Goal: Information Seeking & Learning: Find specific fact

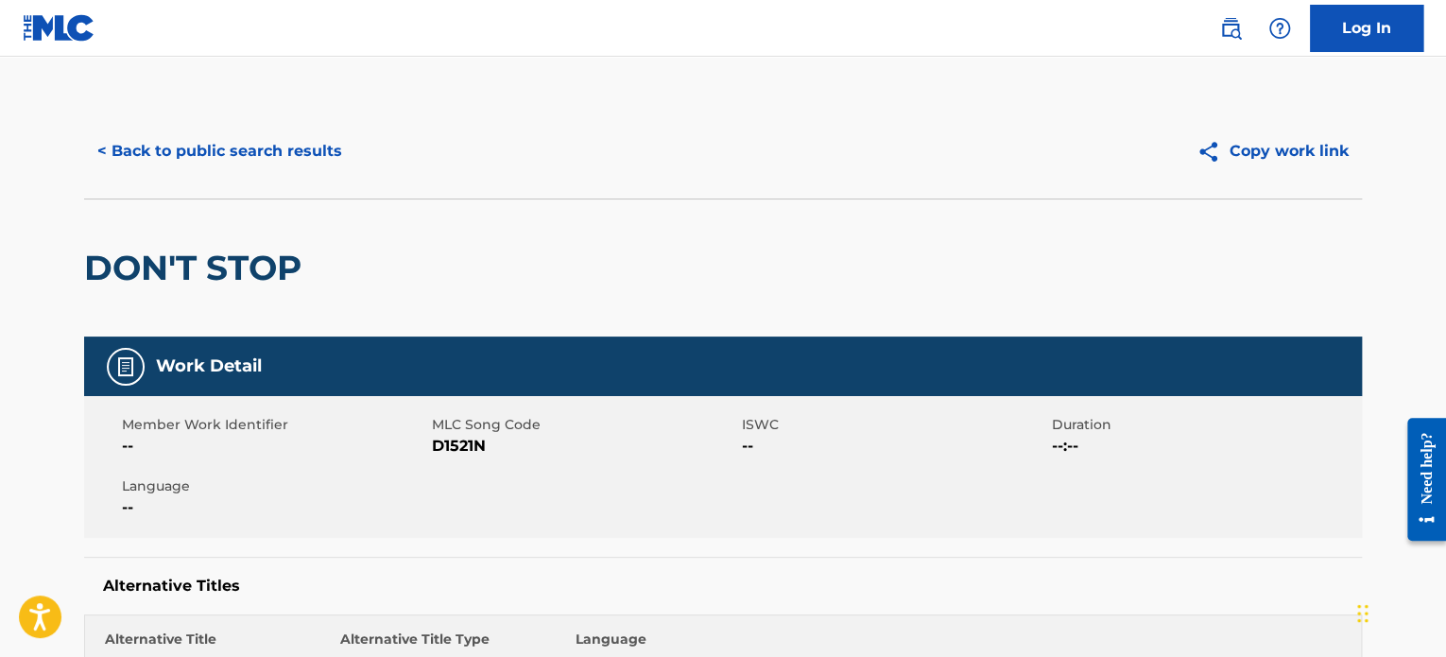
click at [235, 147] on button "< Back to public search results" at bounding box center [219, 151] width 271 height 47
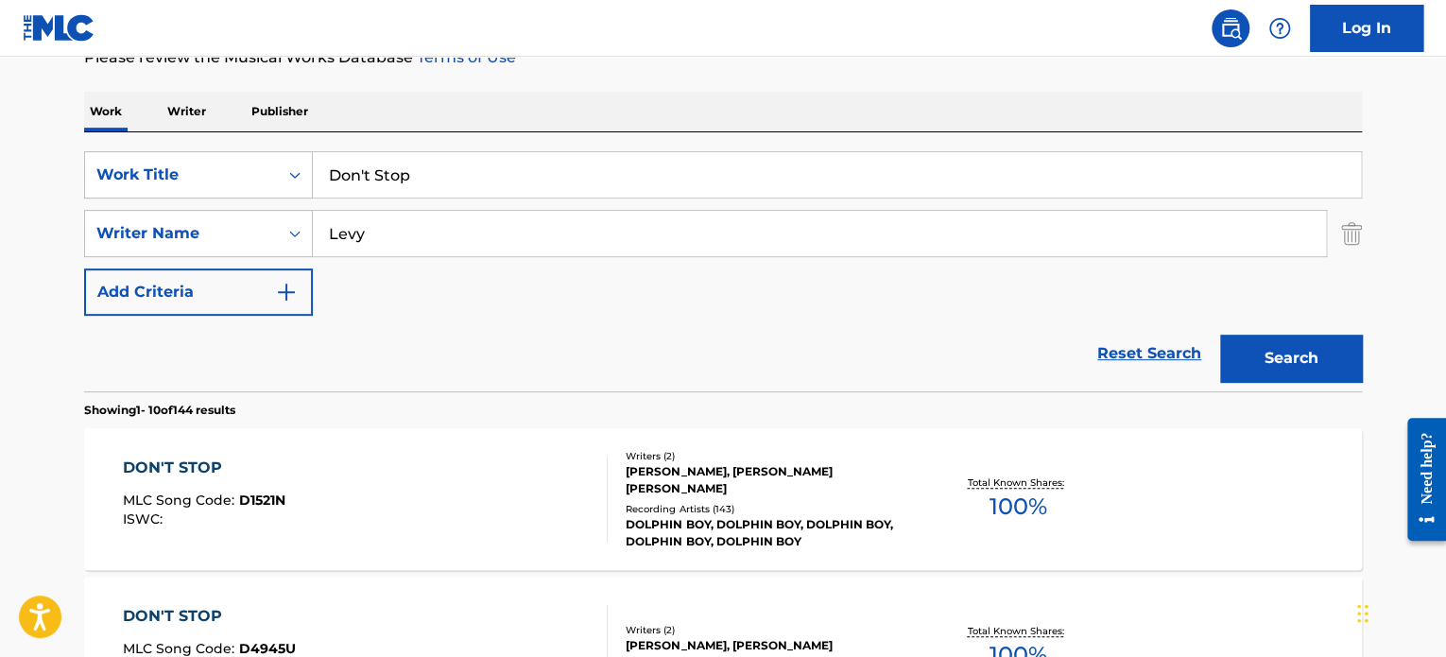
scroll to position [12, 0]
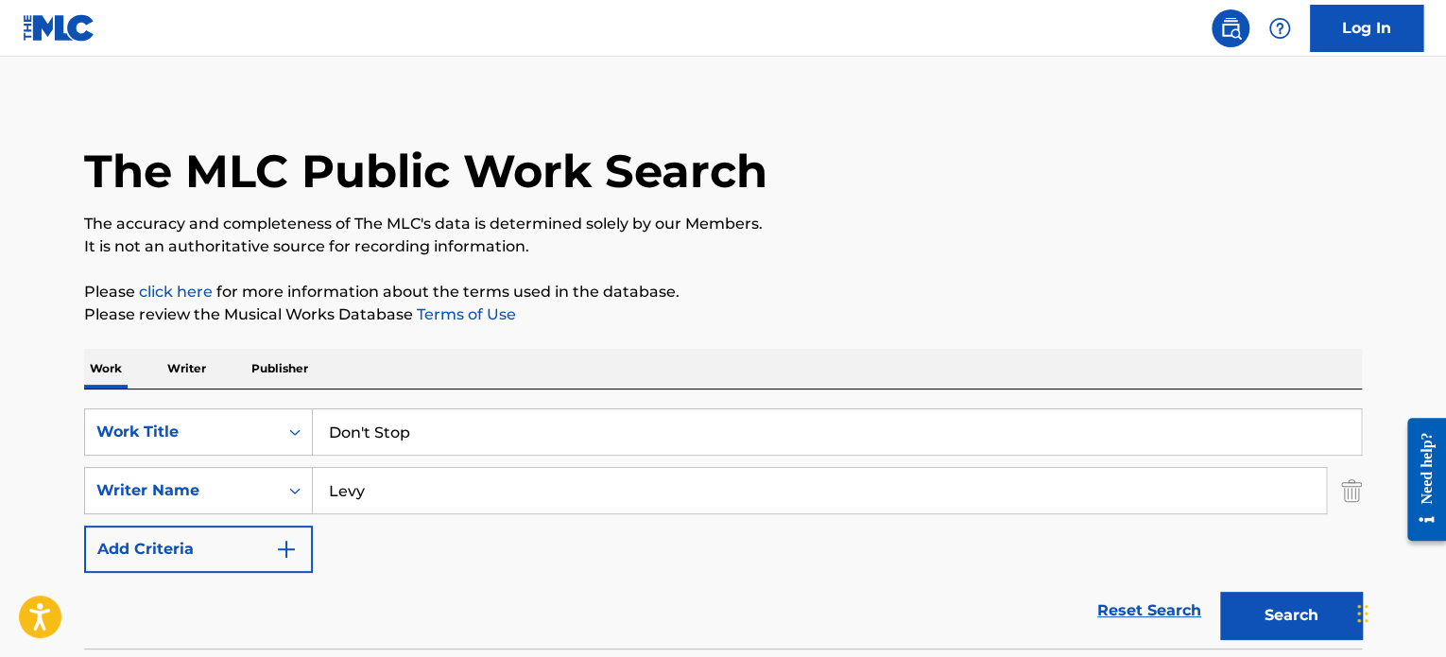
drag, startPoint x: 440, startPoint y: 422, endPoint x: 308, endPoint y: 405, distance: 132.5
click at [308, 405] on div "SearchWithCriteria7e5ab784-1e06-4228-a0f0-5ed72a76d0ef Work Title Don't Stop Se…" at bounding box center [723, 518] width 1278 height 259
paste input "Bad Girls [v1]"
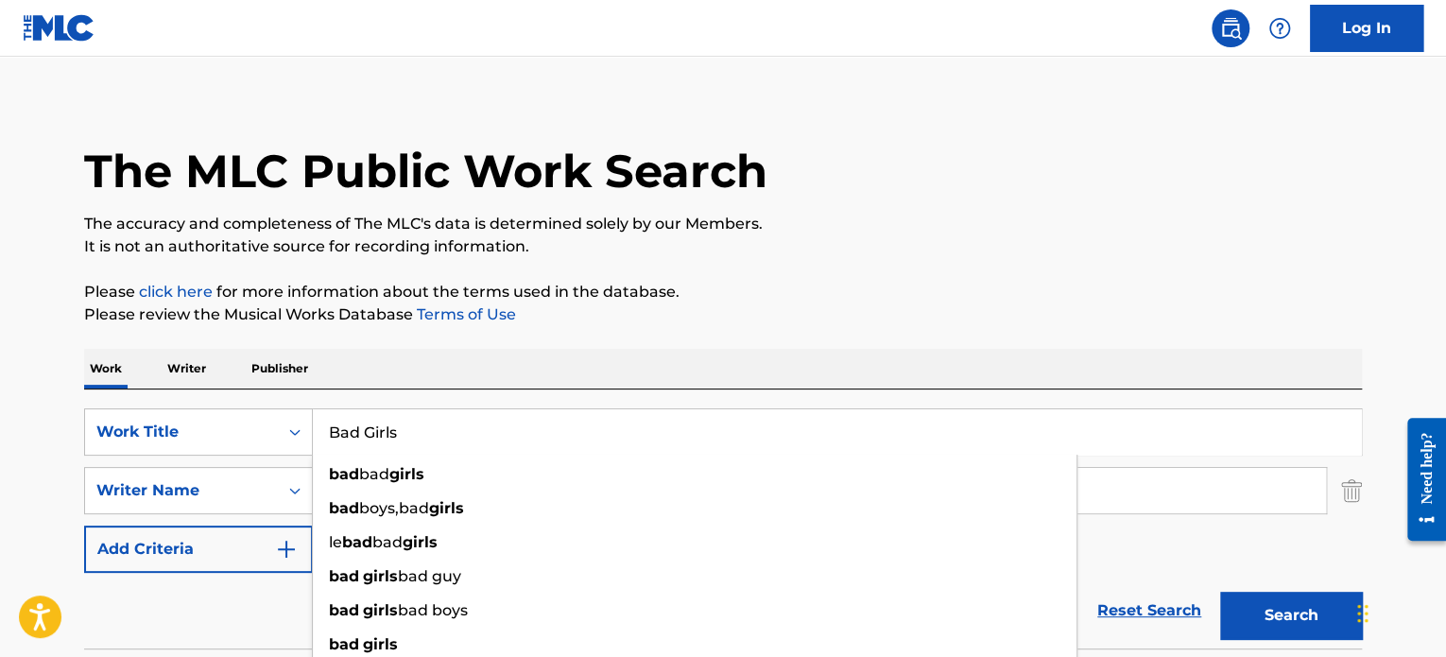
type input "Bad Girls"
click at [547, 365] on div "Work Writer Publisher" at bounding box center [723, 369] width 1278 height 40
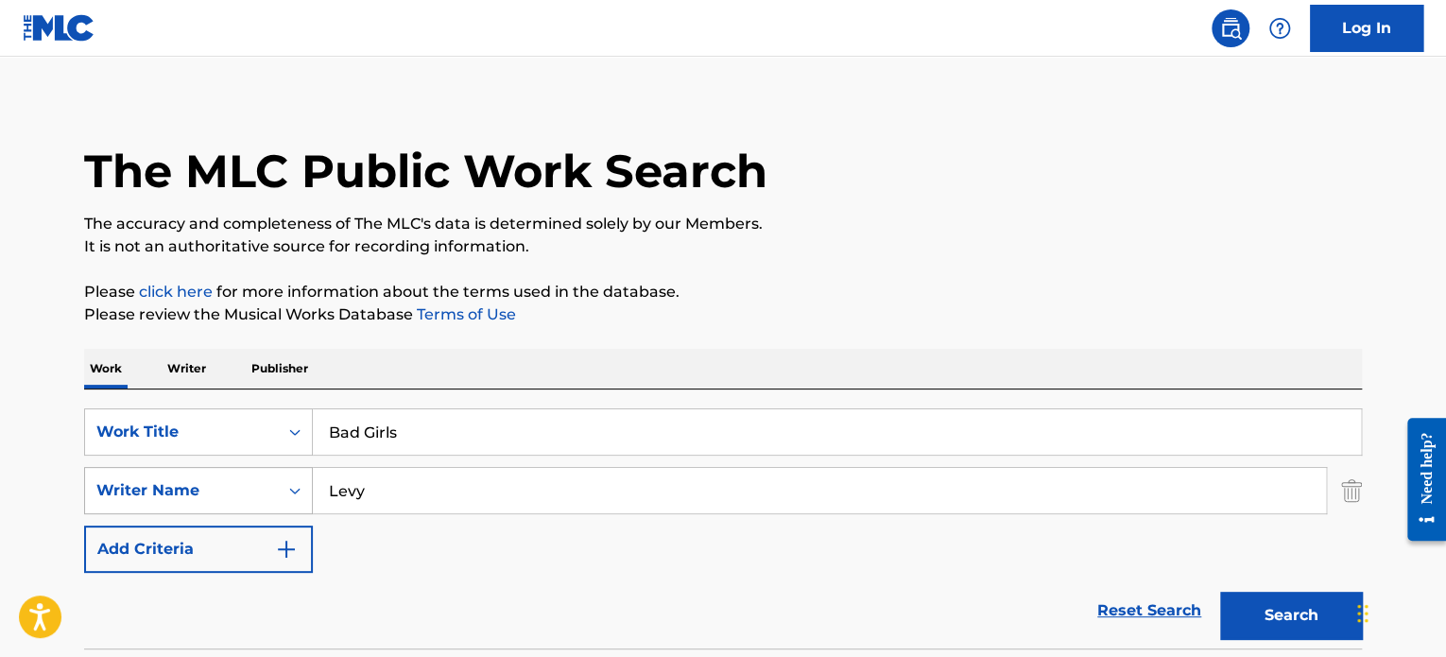
drag, startPoint x: 397, startPoint y: 503, endPoint x: 299, endPoint y: 489, distance: 99.3
click at [299, 489] on div "SearchWithCriteria1a1626d5-9f8b-44a1-b63f-a750a506a031 Writer Name [PERSON_NAME]" at bounding box center [723, 490] width 1278 height 47
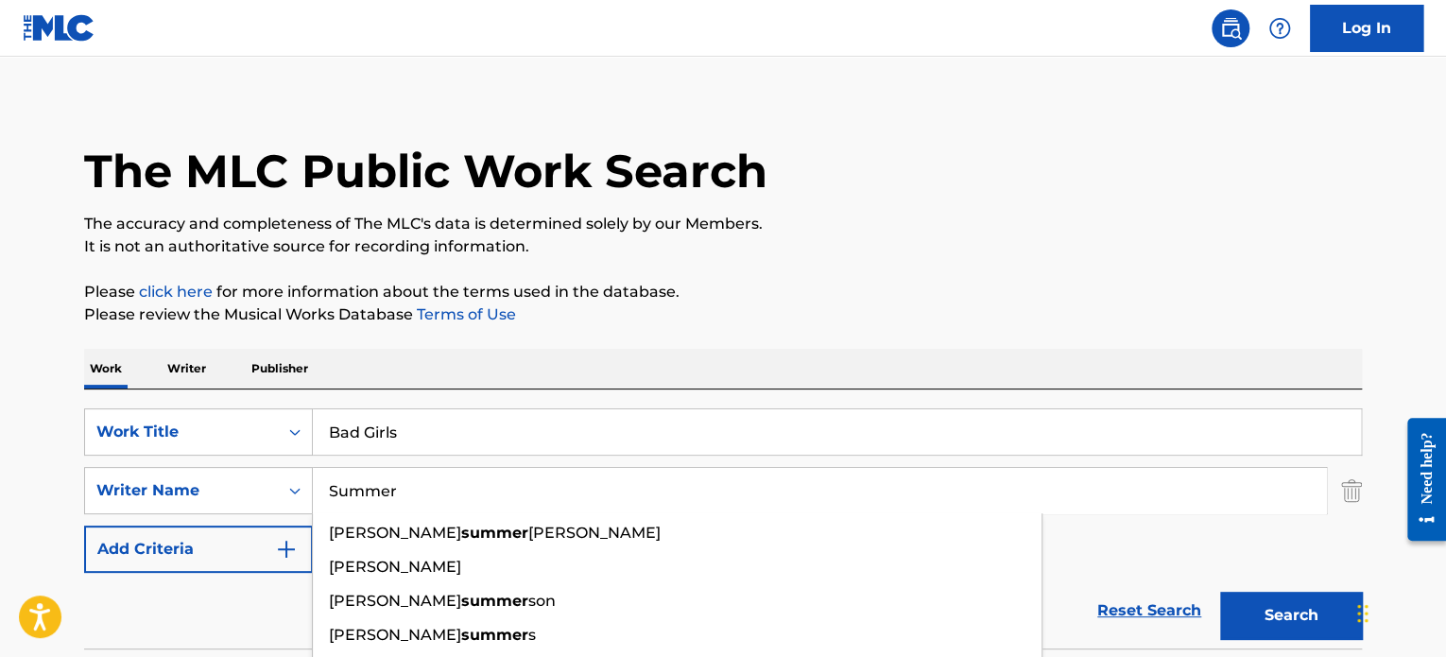
type input "Summer"
click at [1220, 592] on button "Search" at bounding box center [1291, 615] width 142 height 47
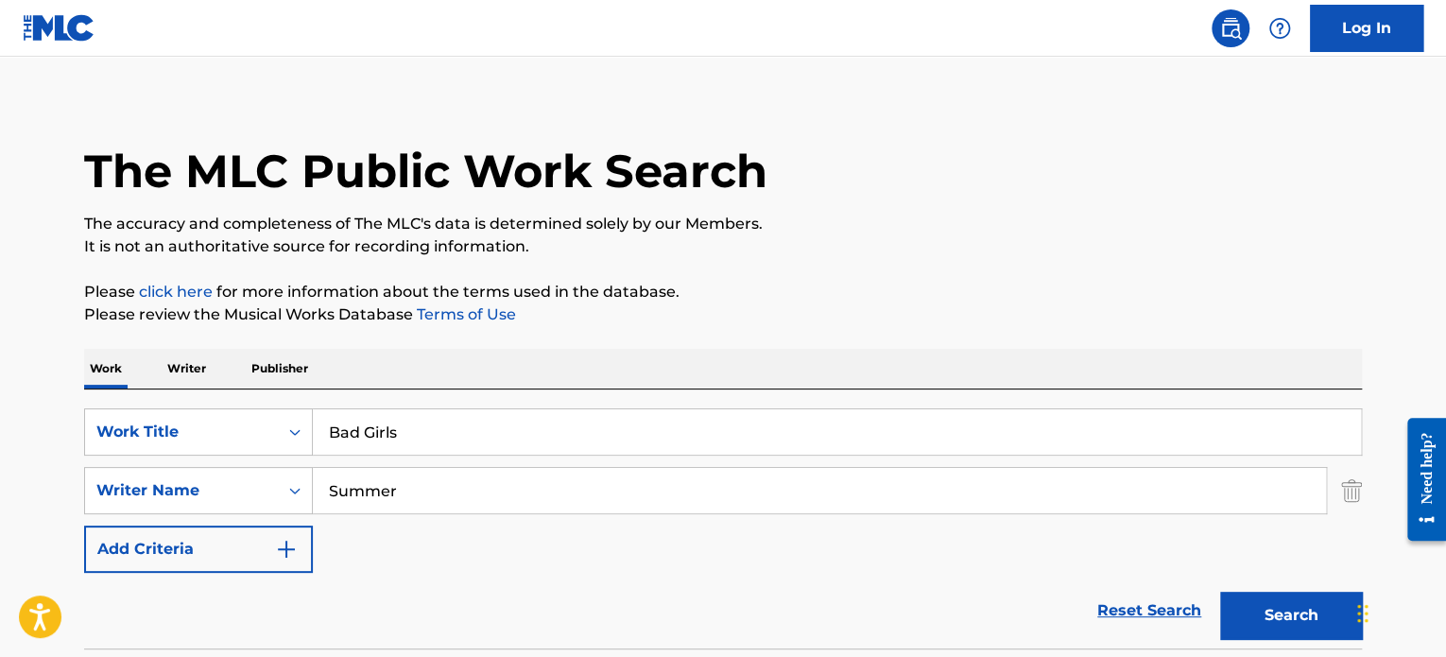
click at [821, 351] on div "Work Writer Publisher" at bounding box center [723, 369] width 1278 height 40
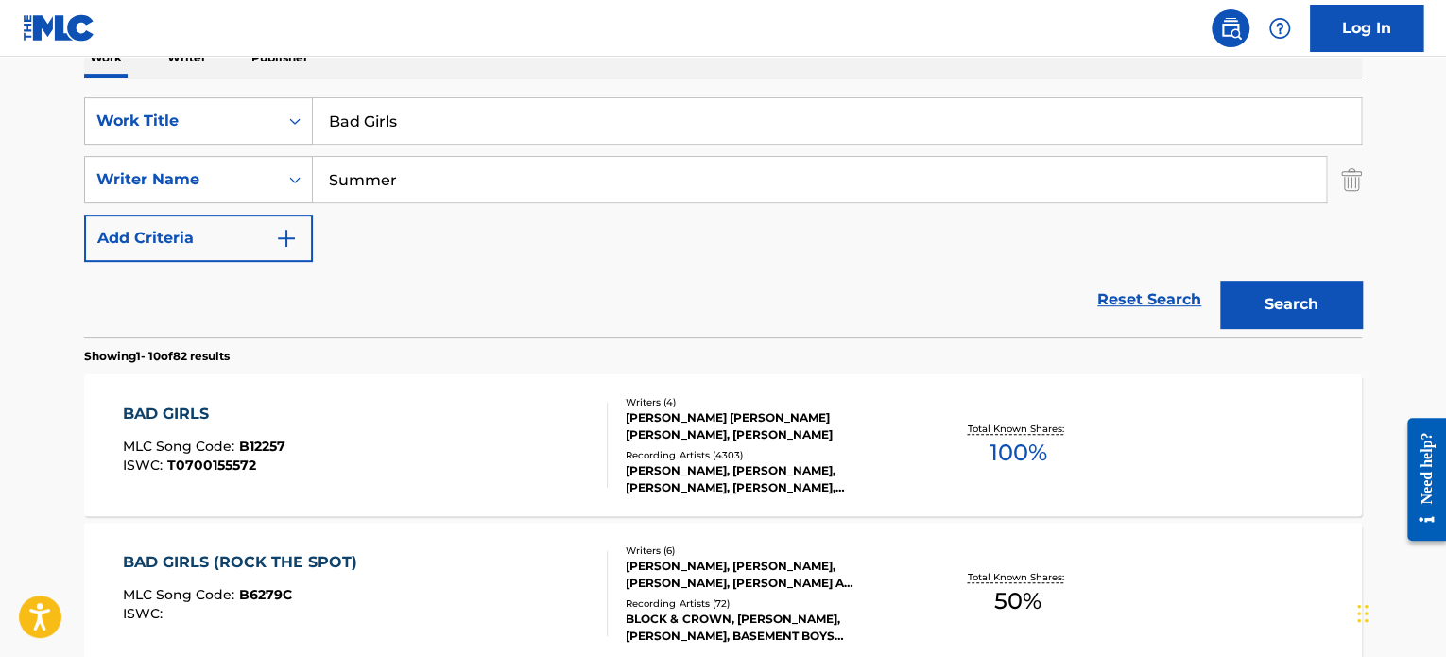
scroll to position [390, 0]
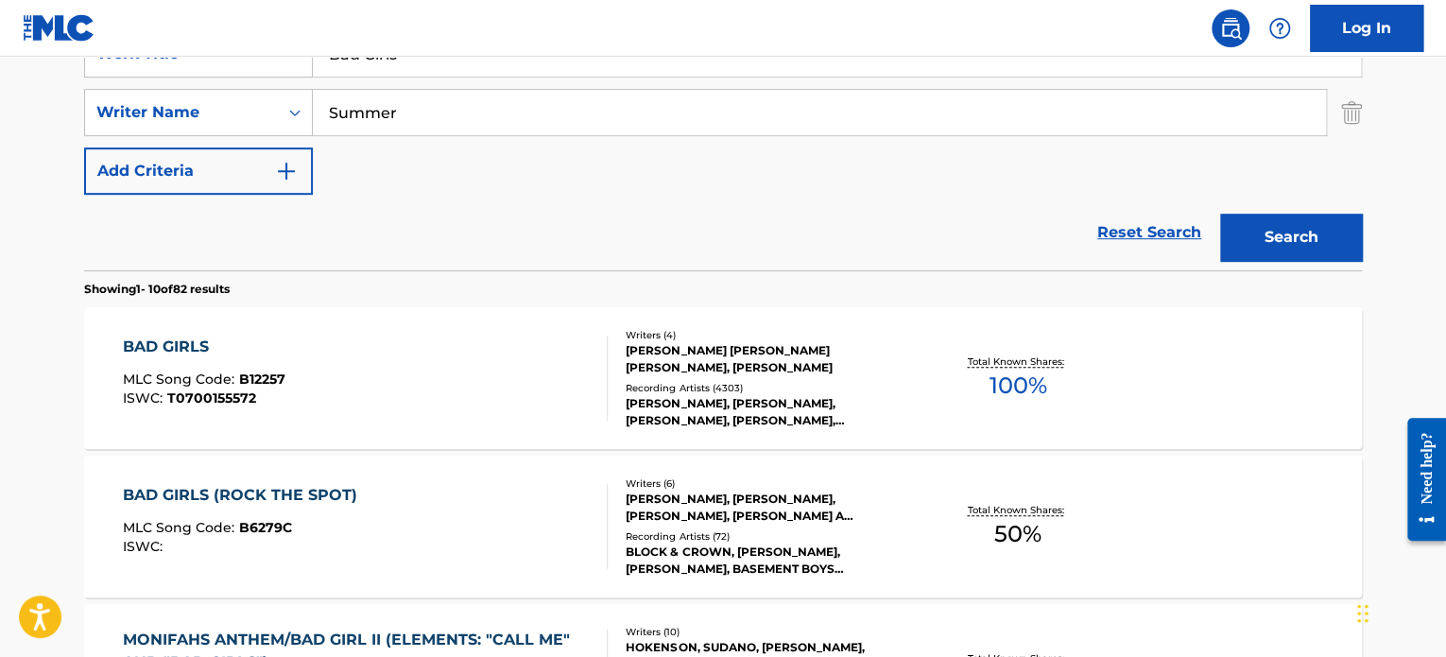
click at [507, 351] on div "BAD GIRLS MLC Song Code : B12257 ISWC : T0700155572" at bounding box center [366, 378] width 486 height 85
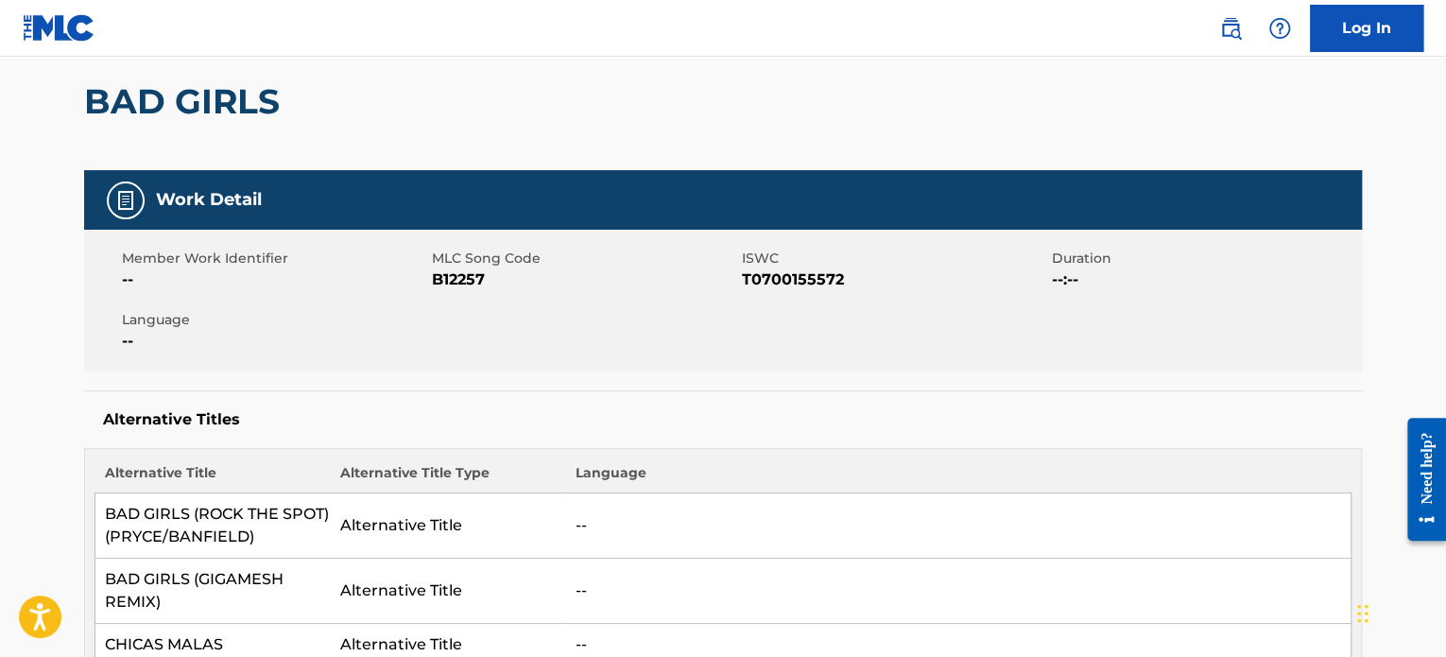
scroll to position [189, 0]
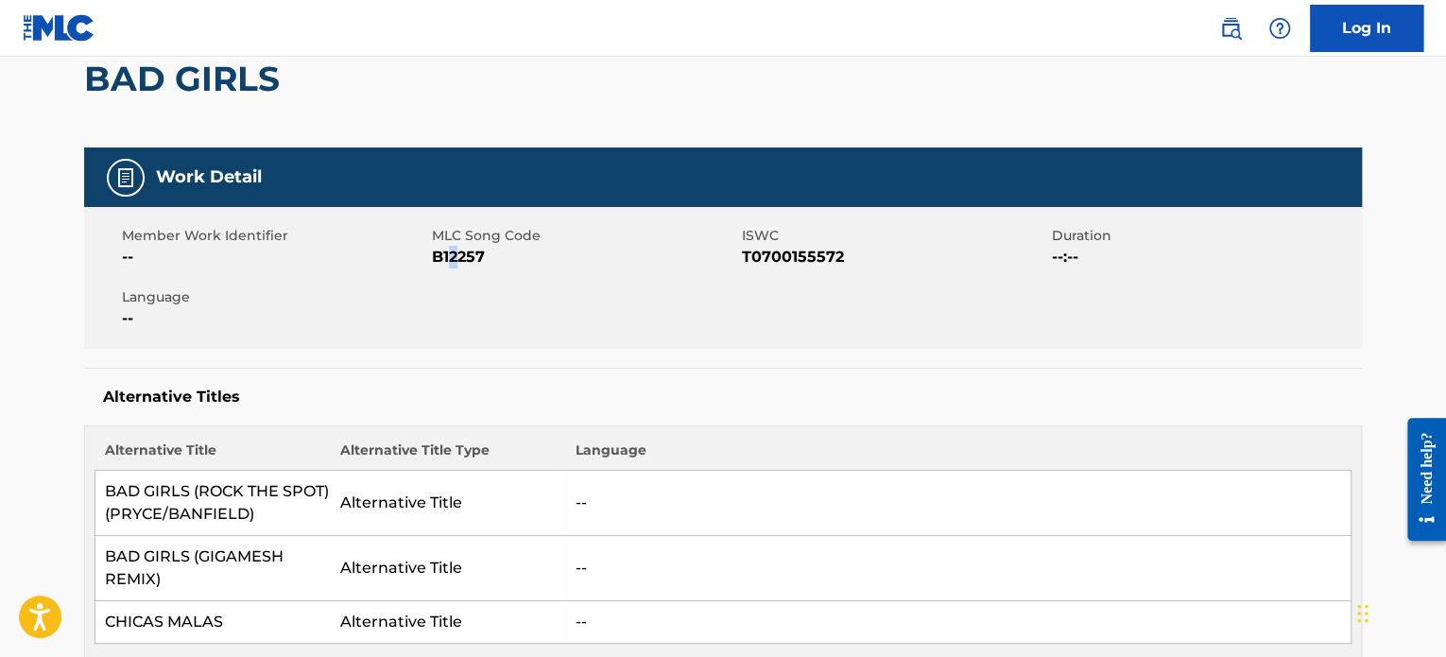
click at [454, 260] on span "B12257" at bounding box center [584, 257] width 305 height 23
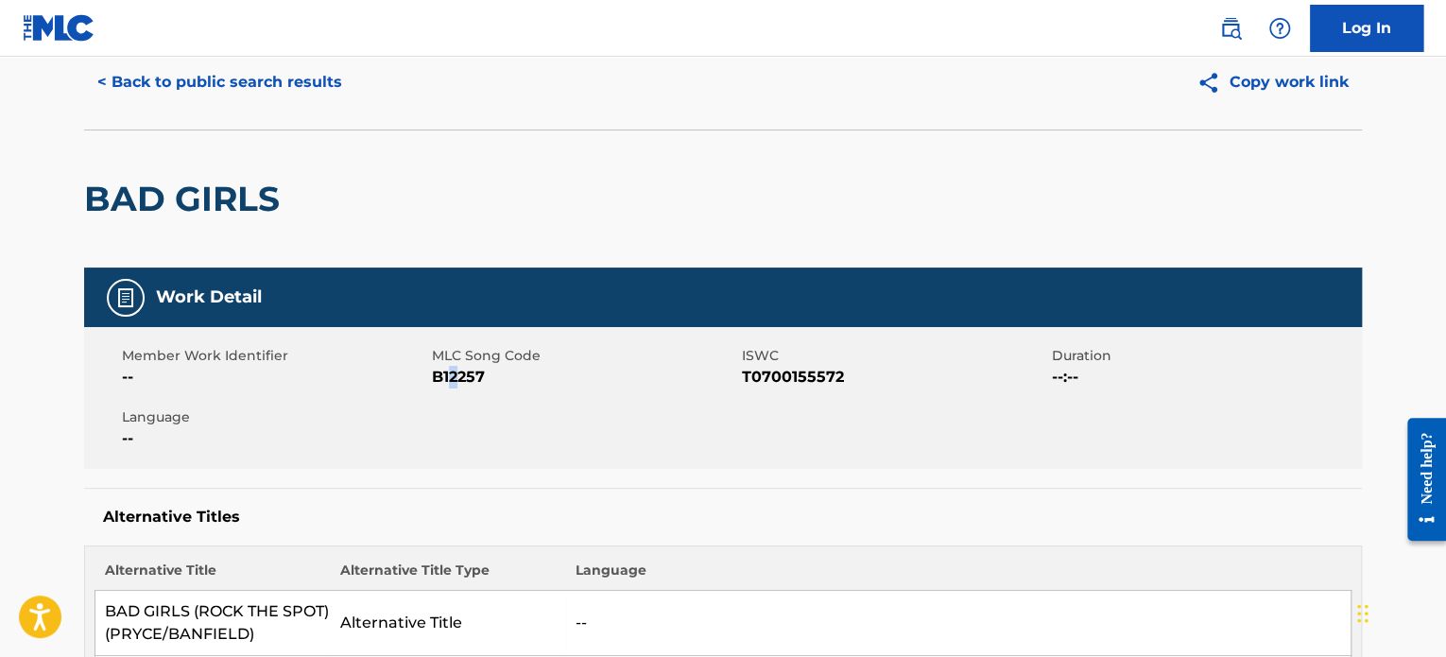
scroll to position [0, 0]
